Goal: Task Accomplishment & Management: Manage account settings

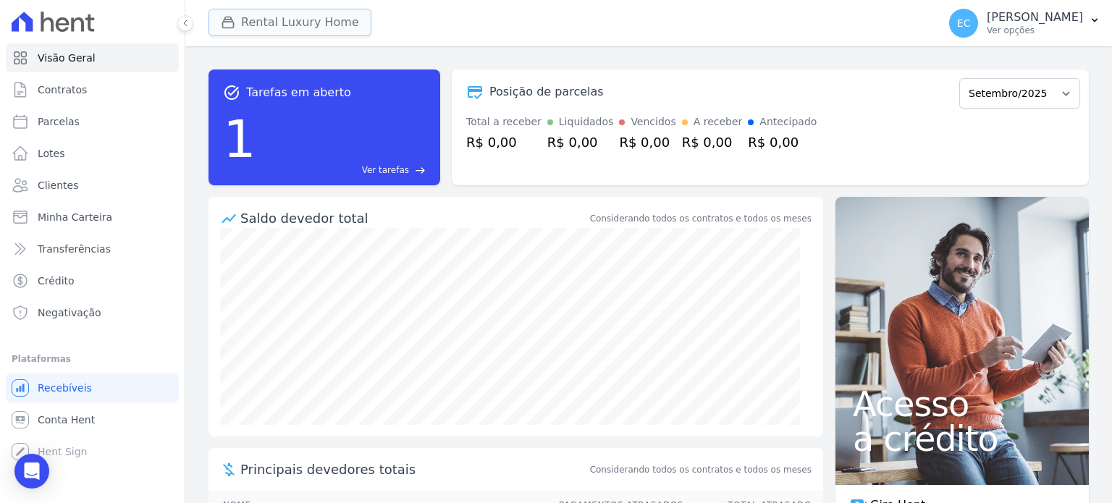
click at [289, 33] on button "Rental Luxury Home" at bounding box center [290, 23] width 163 height 28
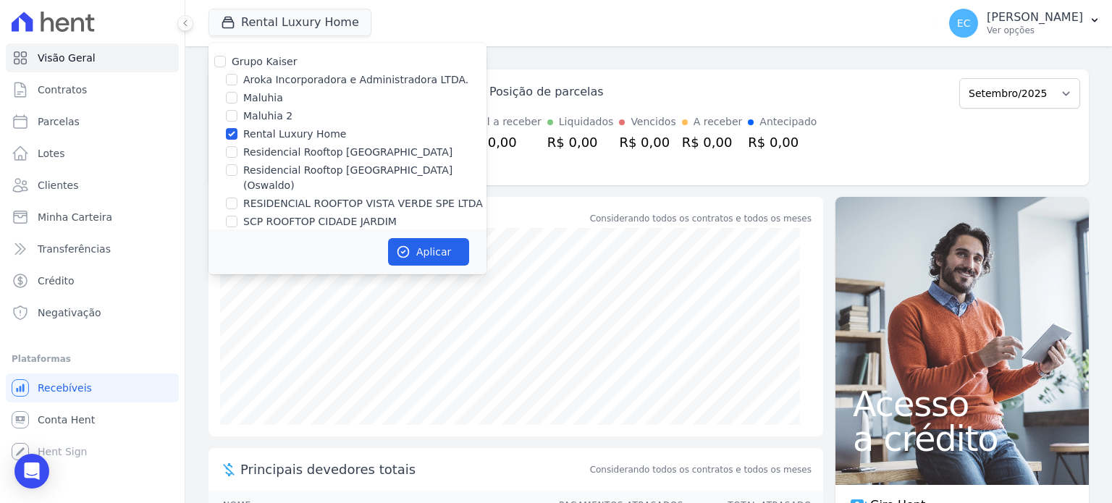
click at [515, 53] on div "task_alt Tarefas em aberto 1 Ver tarefas east Posição de parcelas Julho/2023 Ag…" at bounding box center [648, 274] width 927 height 457
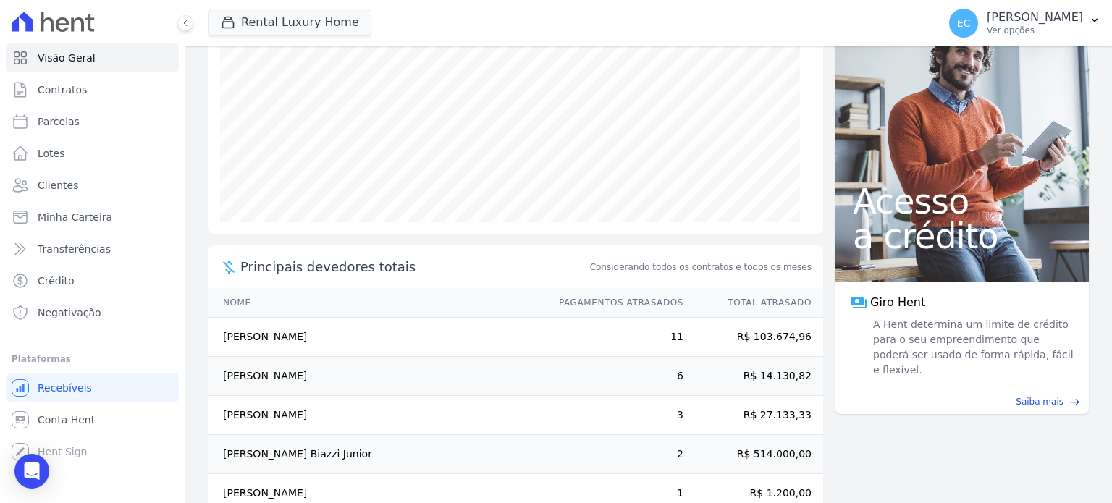
scroll to position [235, 0]
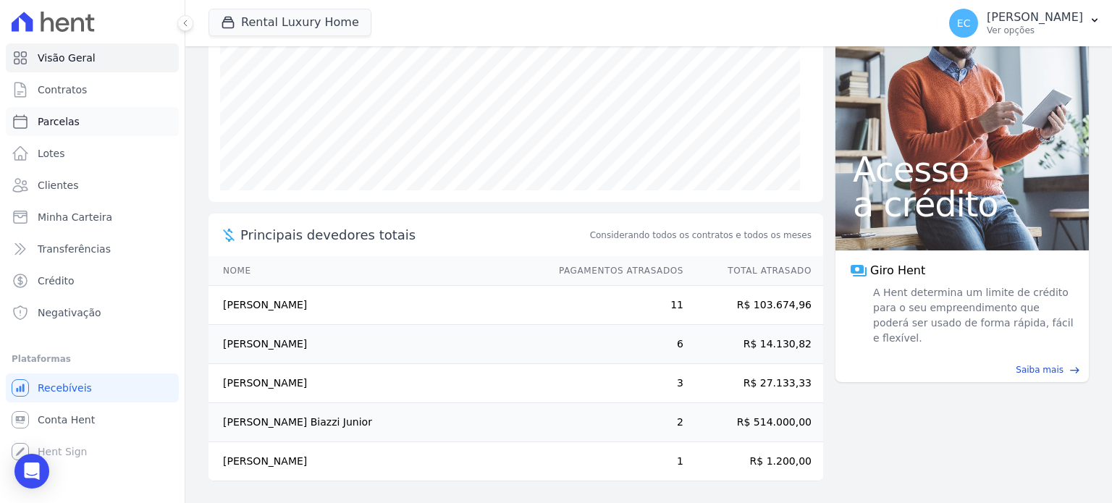
click at [78, 116] on link "Parcelas" at bounding box center [92, 121] width 173 height 29
select select
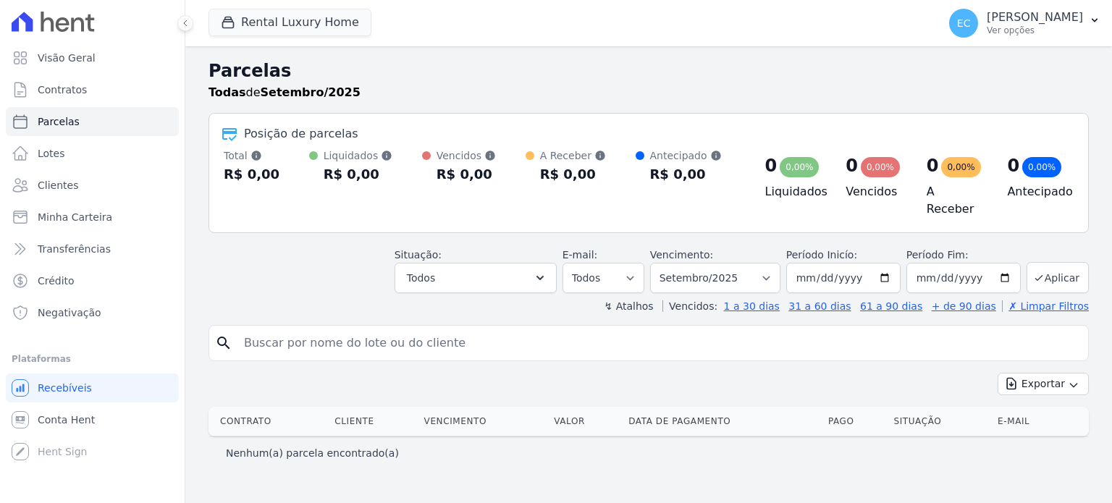
select select
click at [26, 109] on link "Parcelas" at bounding box center [92, 121] width 173 height 29
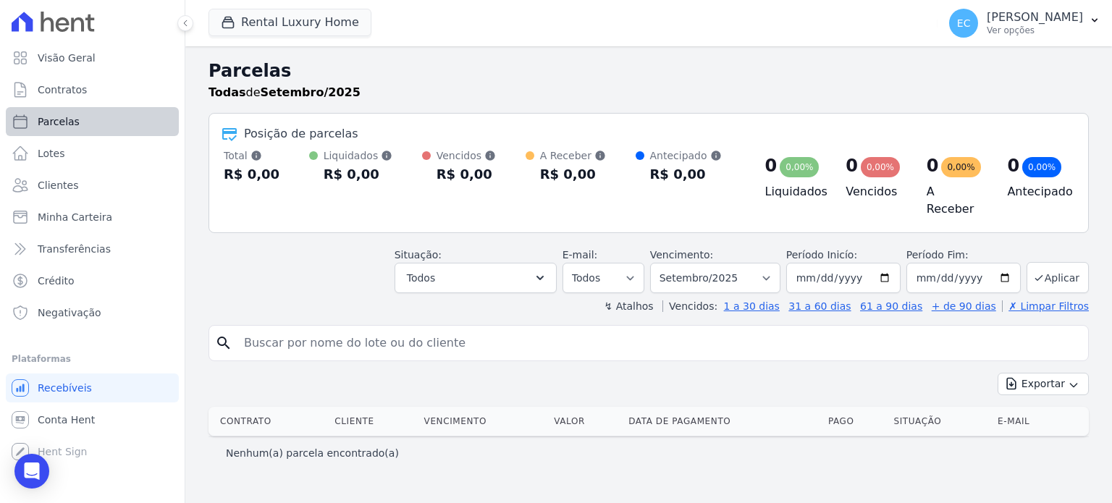
select select
click at [64, 98] on link "Contratos" at bounding box center [92, 89] width 173 height 29
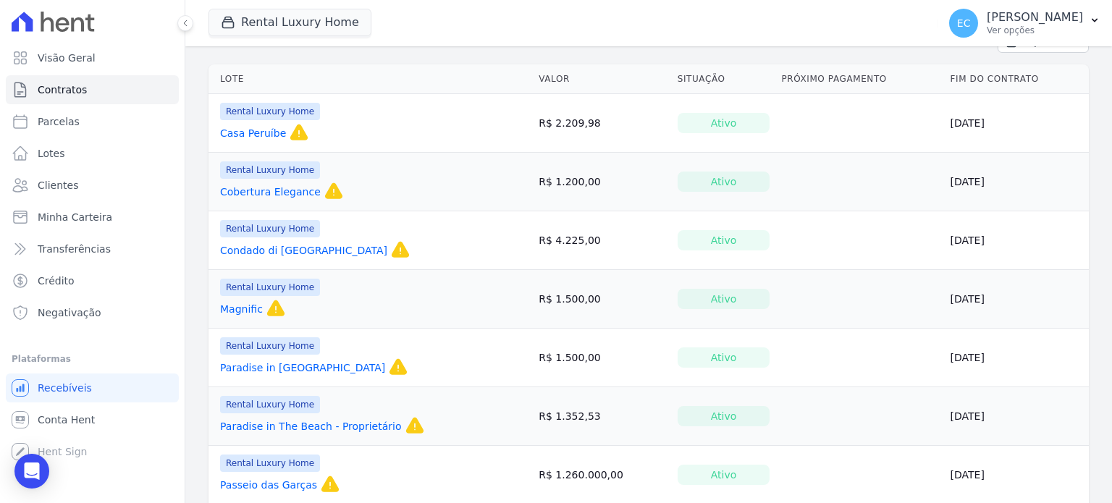
scroll to position [145, 0]
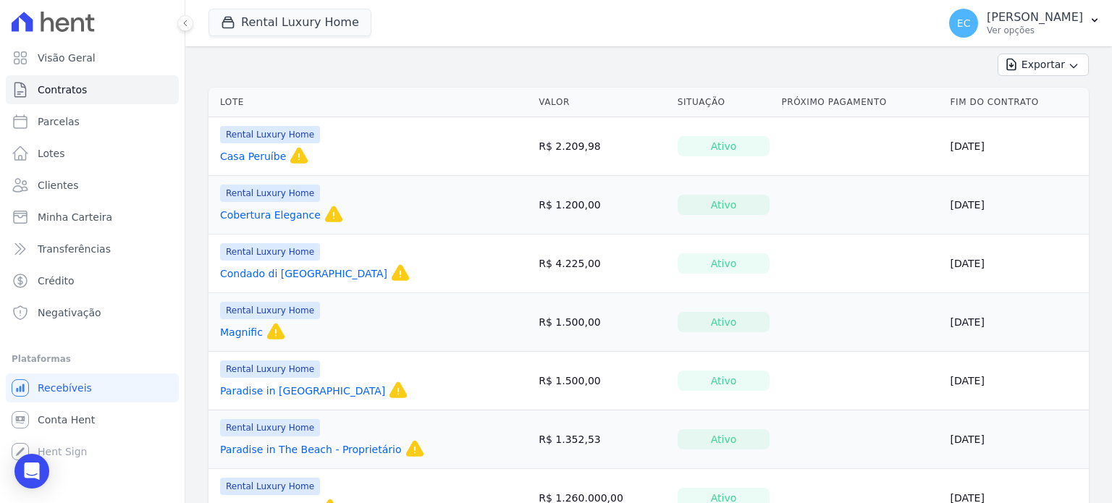
click at [280, 160] on div "Casa Peruíbe Esse contrato irá expirar em [DATE] e a partir dessa data não gera…" at bounding box center [270, 156] width 100 height 20
click at [264, 160] on link "Casa Peruíbe" at bounding box center [253, 156] width 66 height 14
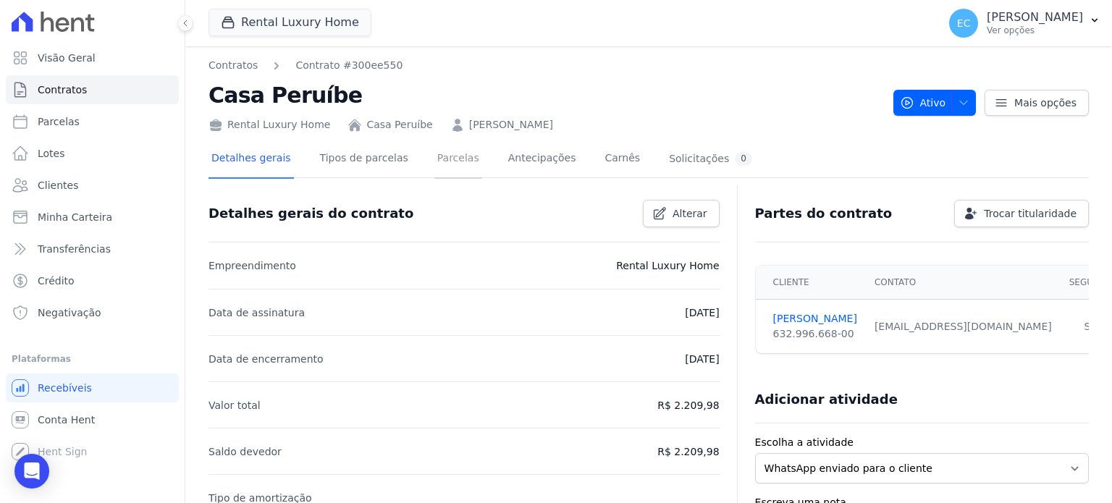
click at [439, 167] on link "Parcelas" at bounding box center [458, 159] width 48 height 38
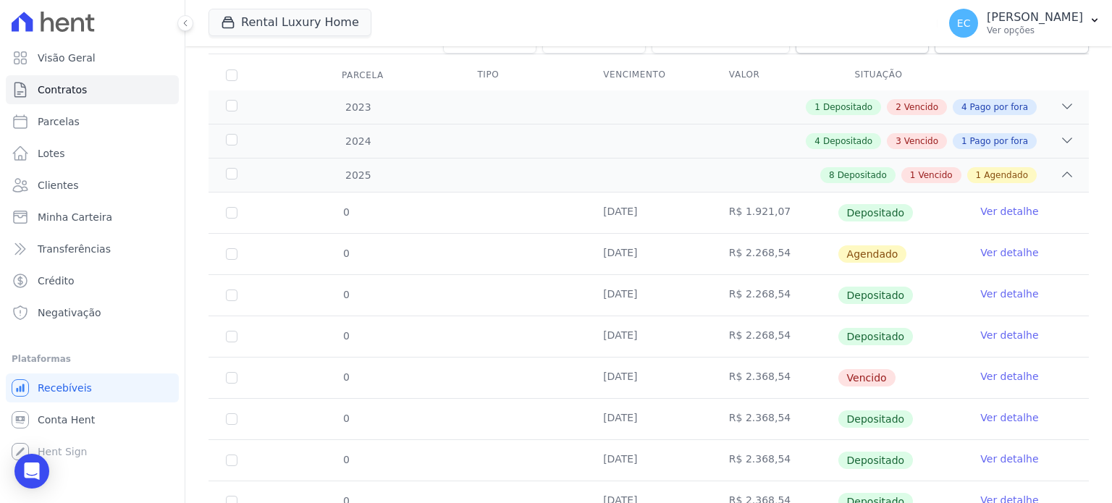
scroll to position [323, 0]
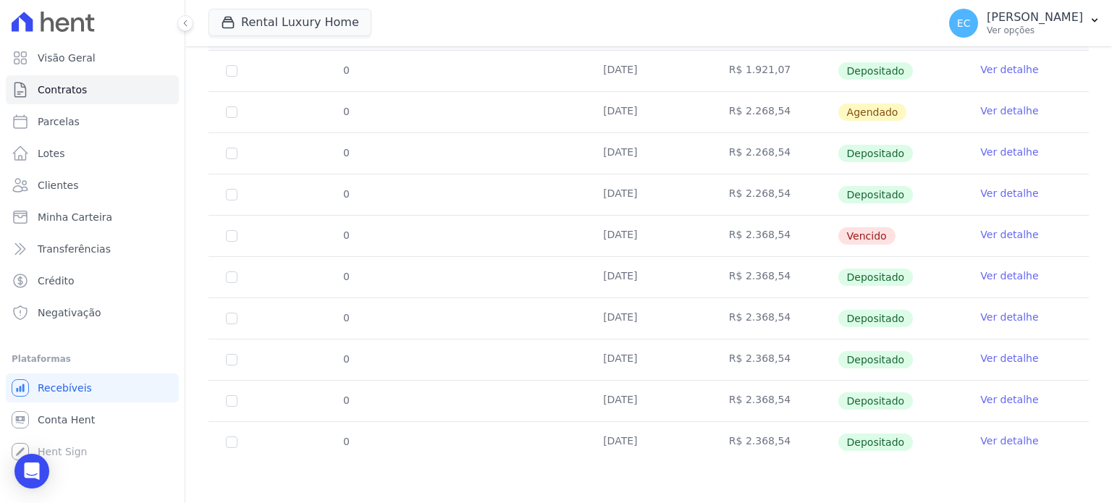
drag, startPoint x: 735, startPoint y: 437, endPoint x: 793, endPoint y: 437, distance: 57.9
click at [793, 437] on td "R$ 2.368,54" at bounding box center [775, 442] width 126 height 41
copy td "2.368,54"
click at [652, 275] on td "[DATE]" at bounding box center [649, 277] width 126 height 41
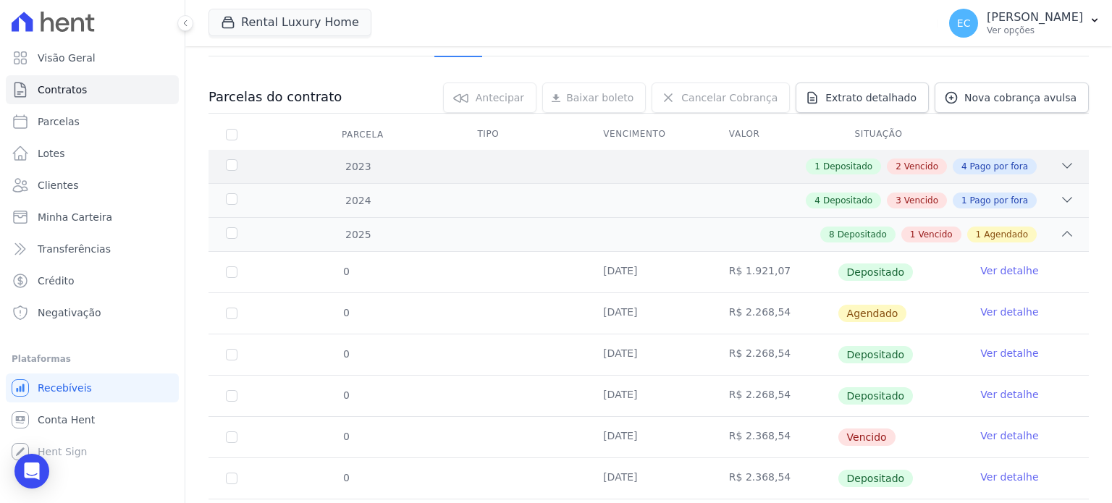
scroll to position [0, 0]
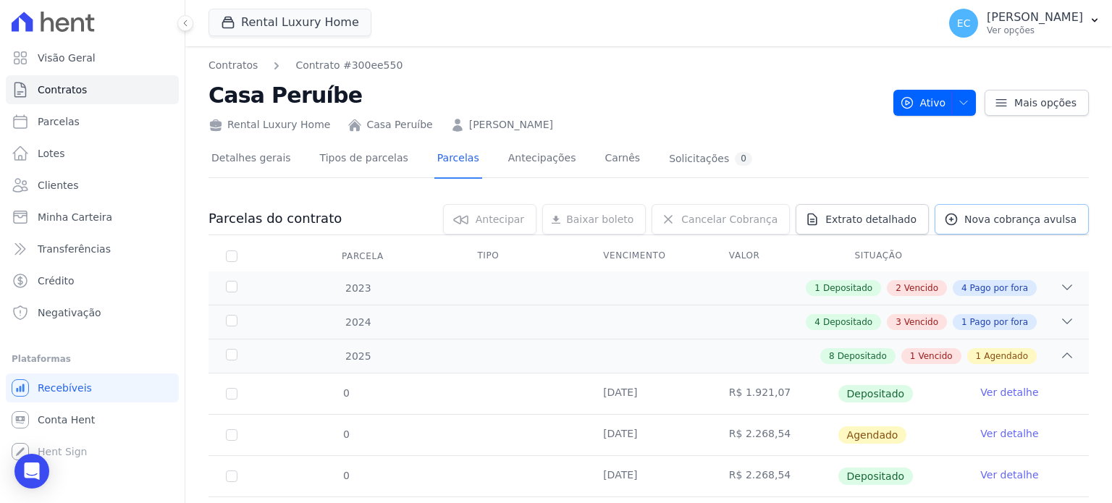
click at [982, 223] on span "Nova cobrança avulsa" at bounding box center [1021, 219] width 112 height 14
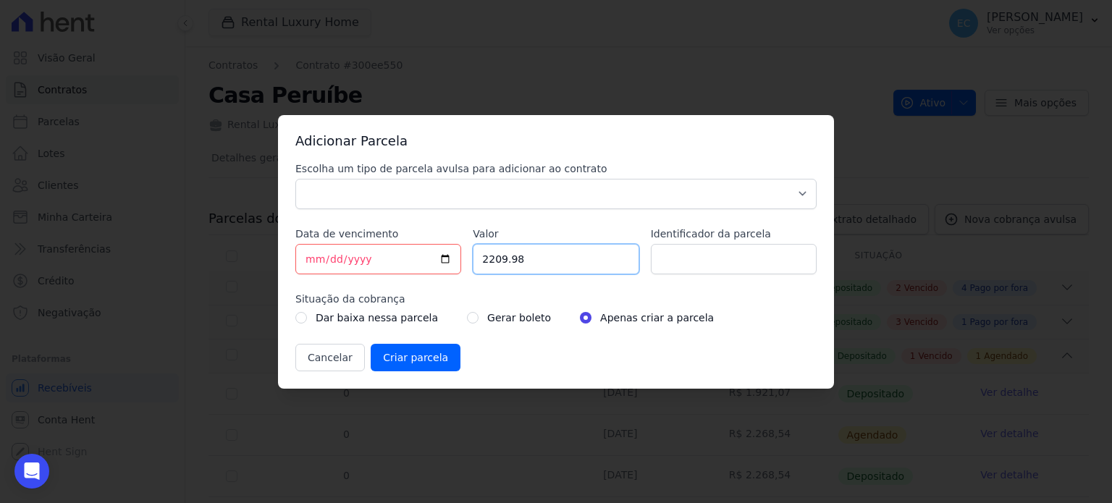
drag, startPoint x: 555, startPoint y: 269, endPoint x: 345, endPoint y: 241, distance: 212.5
click at [345, 242] on div "Escolha um tipo de parcela avulsa para adicionar ao contrato Parcela Normal Sin…" at bounding box center [555, 266] width 521 height 210
type input "2368.54"
click at [365, 205] on select "Parcela Normal Sinal Caução Intercalada Chaves Pré Chaves Pós Chaves Taxas Quit…" at bounding box center [555, 194] width 521 height 30
select select "standard"
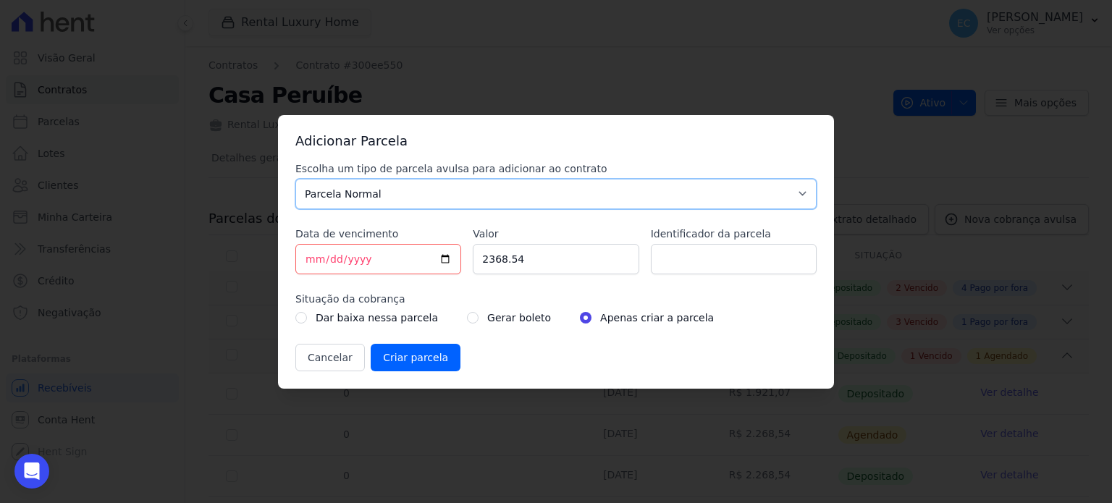
click at [295, 179] on select "Parcela Normal Sinal Caução Intercalada Chaves Pré Chaves Pós Chaves Taxas Quit…" at bounding box center [555, 194] width 521 height 30
click at [741, 263] on input "Identificador da parcela" at bounding box center [734, 259] width 166 height 30
type input "Setembro"
click at [442, 263] on input "[DATE]" at bounding box center [378, 259] width 166 height 30
type input "[DATE]"
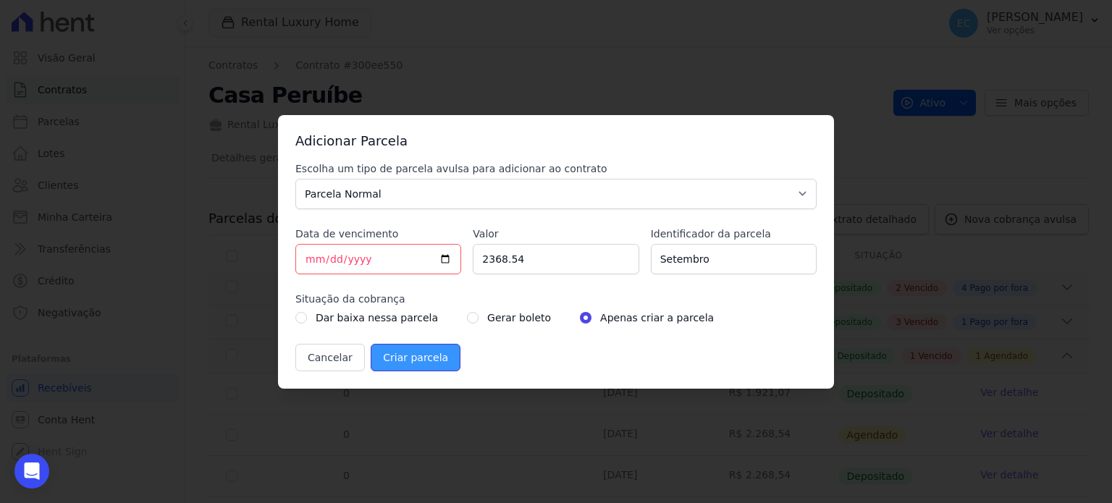
click at [424, 355] on input "Criar parcela" at bounding box center [416, 358] width 90 height 28
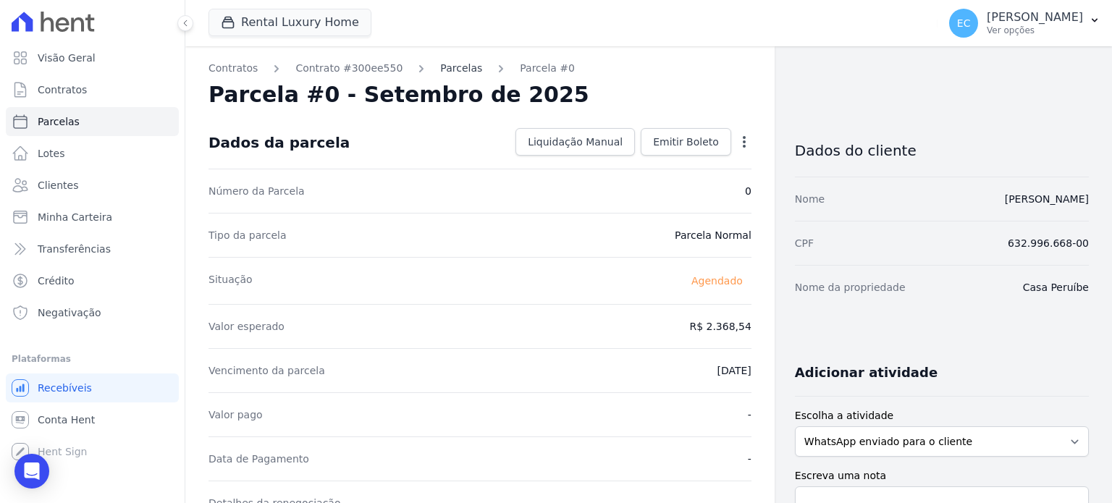
click at [447, 67] on link "Parcelas" at bounding box center [461, 68] width 42 height 15
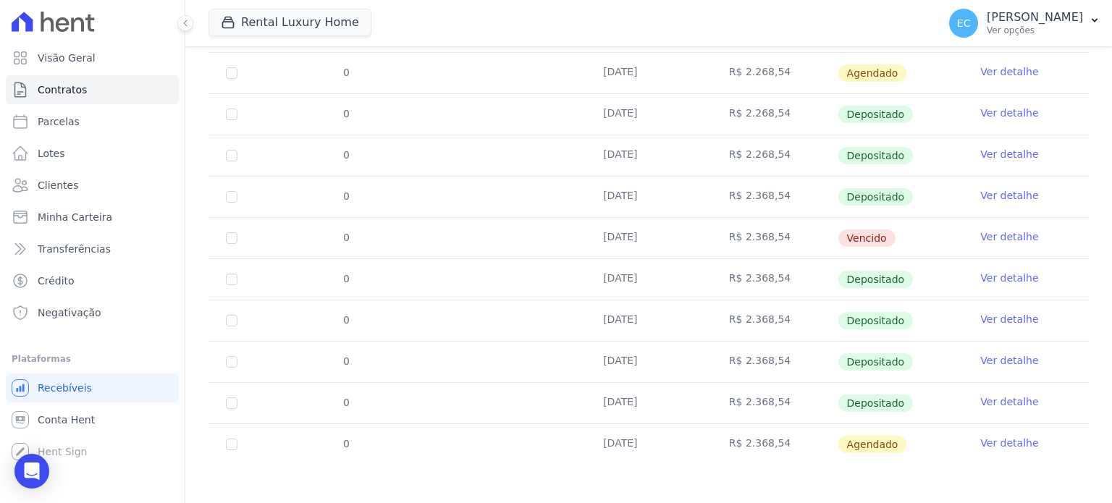
scroll to position [364, 0]
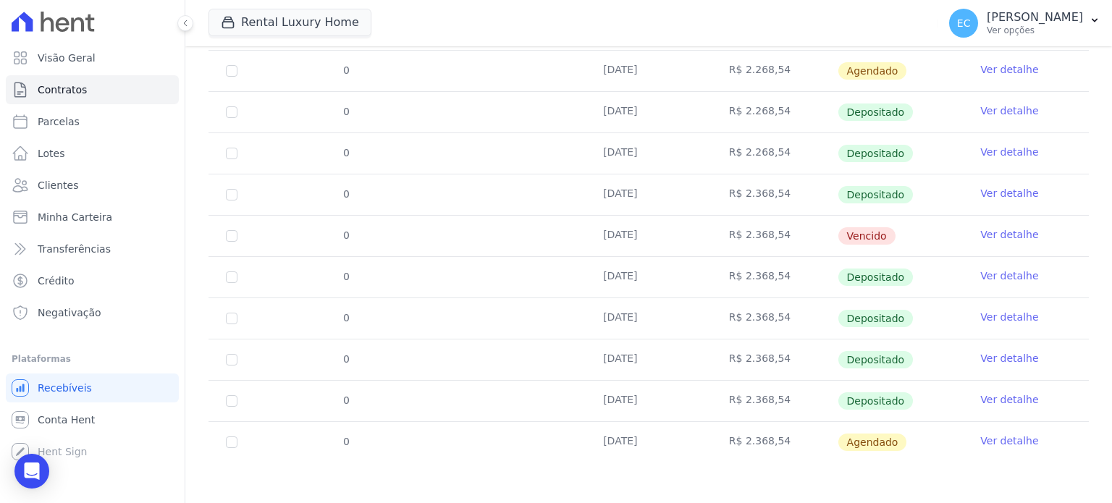
click at [996, 438] on link "Ver detalhe" at bounding box center [1009, 441] width 58 height 14
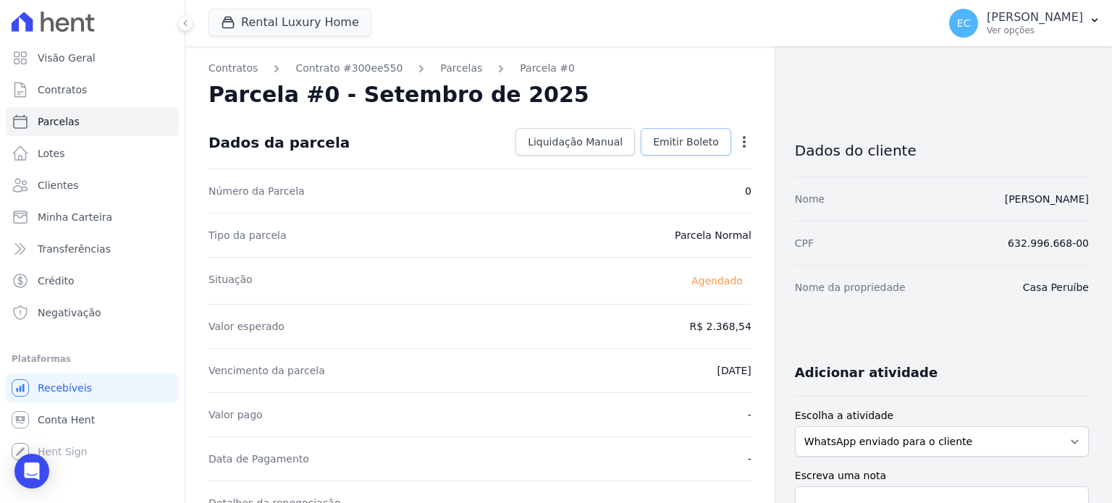
click at [697, 131] on link "Emitir Boleto" at bounding box center [686, 142] width 91 height 28
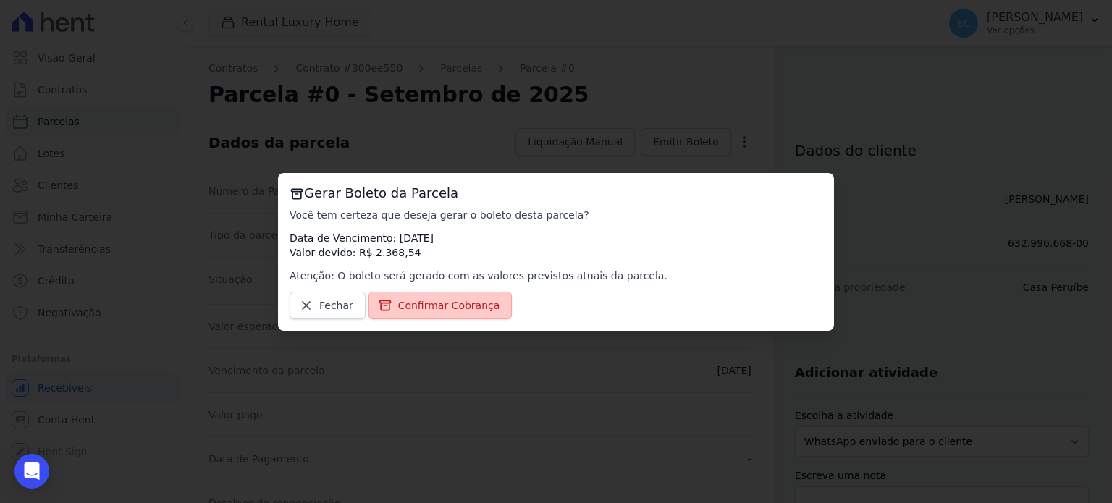
click at [482, 315] on link "Confirmar Cobrança" at bounding box center [441, 306] width 144 height 28
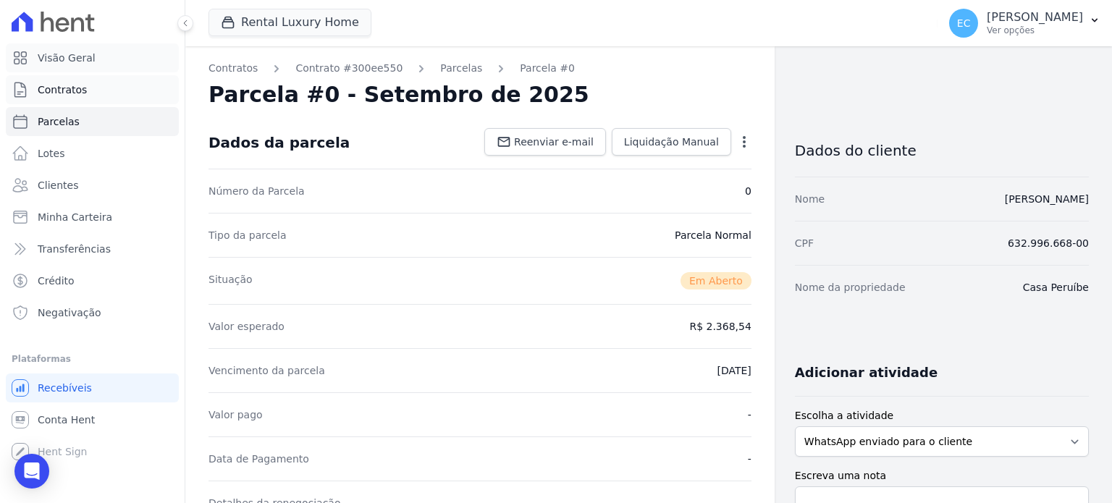
drag, startPoint x: 43, startPoint y: 70, endPoint x: 58, endPoint y: 77, distance: 16.8
click at [43, 69] on link "Visão Geral" at bounding box center [92, 57] width 173 height 29
